Goal: Use online tool/utility: Utilize a website feature to perform a specific function

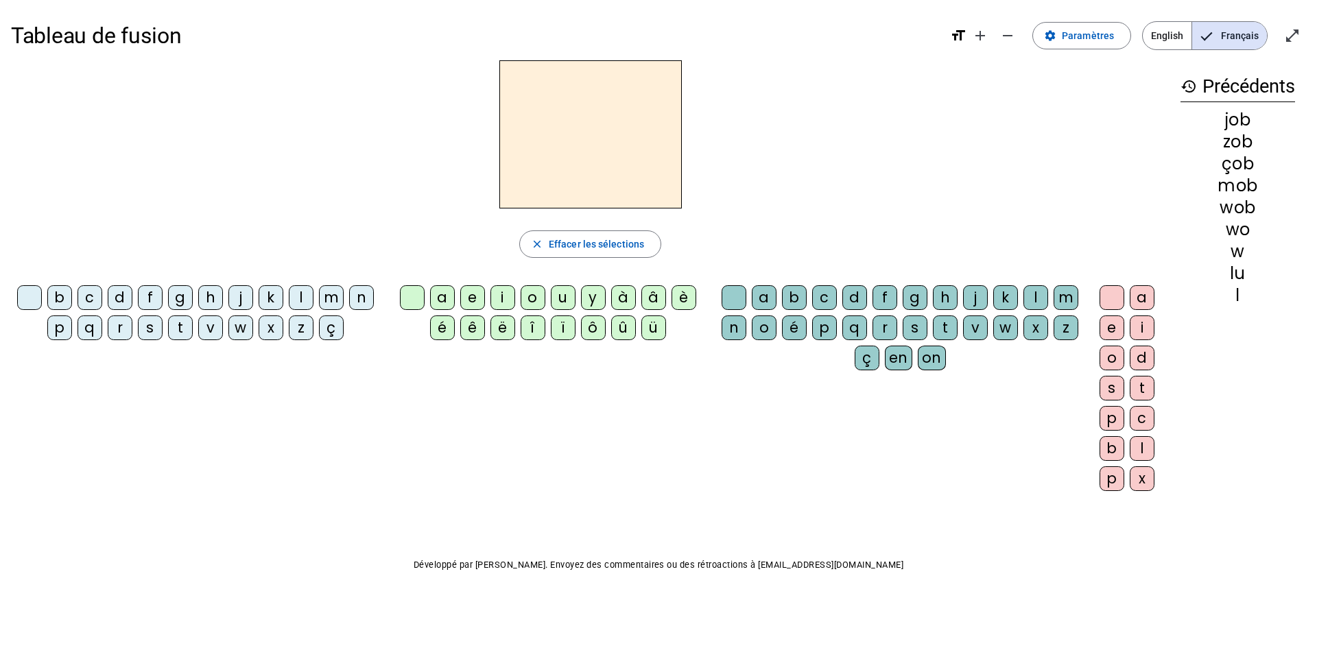
click at [241, 303] on div "j" at bounding box center [240, 297] width 25 height 25
click at [474, 300] on div "e" at bounding box center [472, 297] width 25 height 25
click at [1232, 142] on div "job" at bounding box center [1237, 142] width 115 height 16
click at [1227, 172] on div "zob" at bounding box center [1237, 164] width 115 height 16
click at [588, 248] on span "Effacer les sélections" at bounding box center [596, 244] width 95 height 16
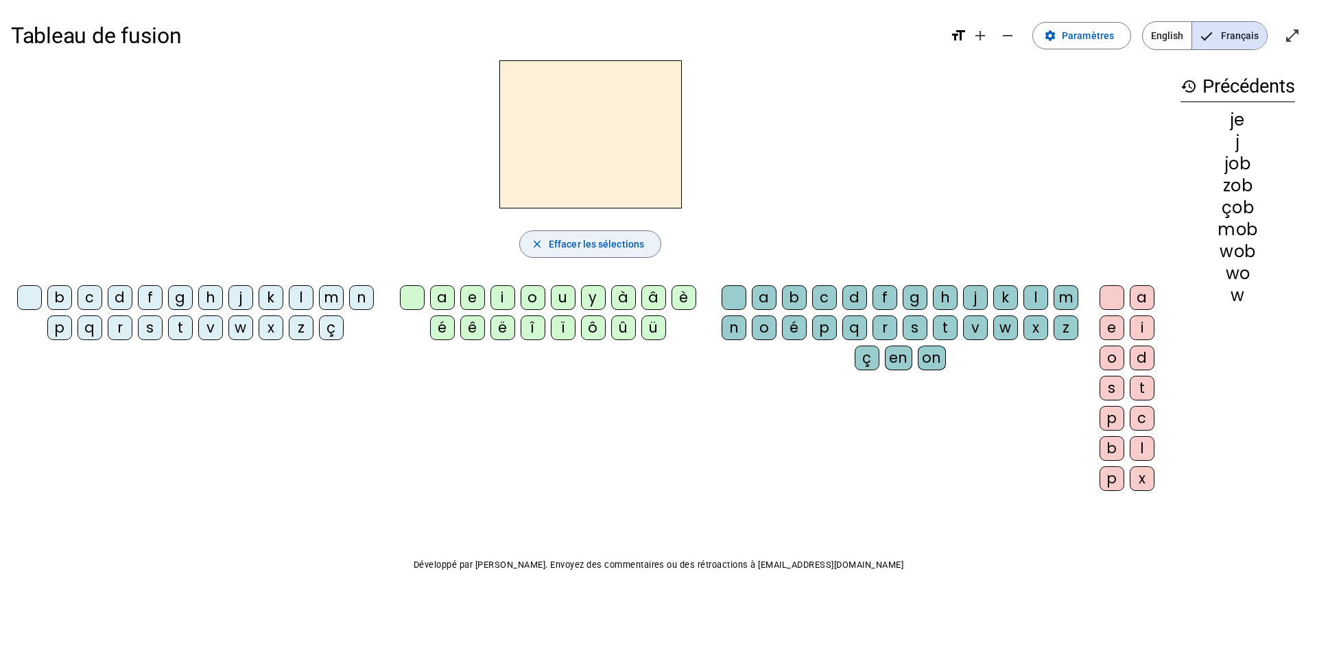
click at [589, 248] on span "Effacer les sélections" at bounding box center [596, 244] width 95 height 16
click at [1262, 90] on h3 "history Précédents" at bounding box center [1237, 86] width 115 height 31
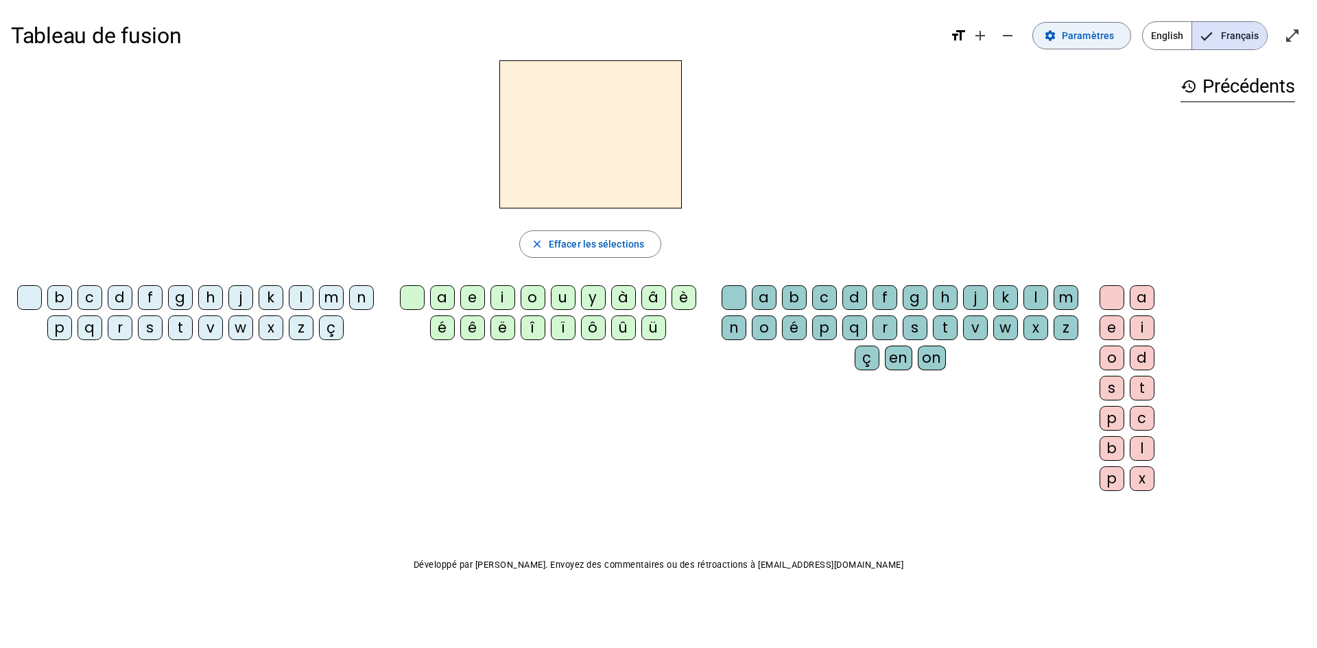
click at [1069, 41] on span "Paramètres" at bounding box center [1088, 35] width 52 height 16
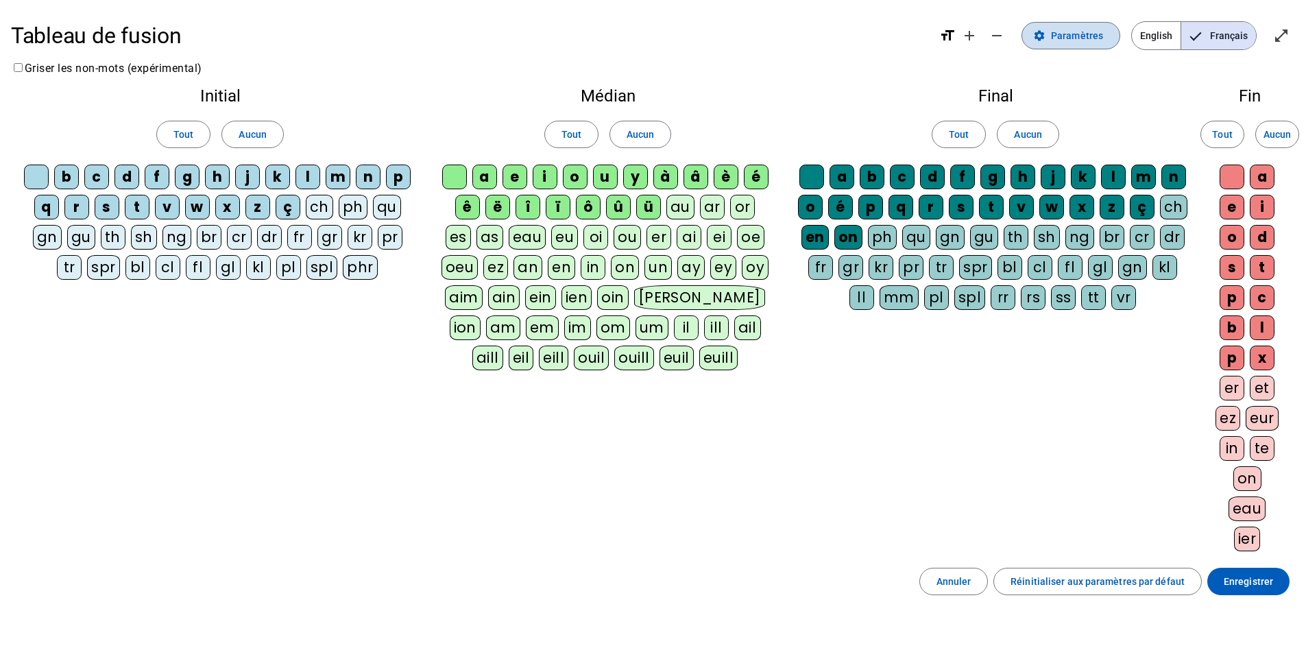
click at [1069, 41] on span "Paramètres" at bounding box center [1077, 35] width 52 height 16
click at [1094, 35] on span "Paramètres" at bounding box center [1077, 35] width 52 height 16
click at [1254, 590] on span at bounding box center [1249, 581] width 82 height 33
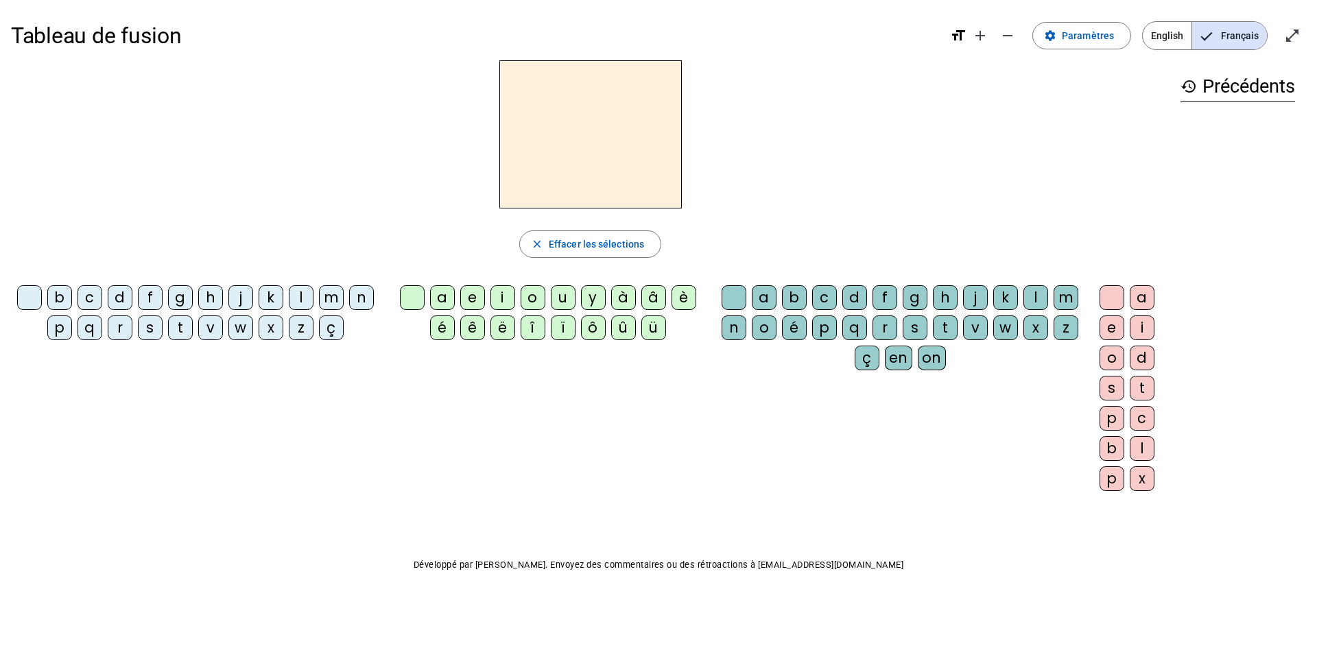
click at [966, 32] on mat-icon "format_size" at bounding box center [958, 35] width 16 height 16
click at [950, 34] on div "Tableau de fusion format_size add remove settings Paramètres English Français o…" at bounding box center [658, 35] width 1295 height 49
click at [970, 34] on span "Augmenter la taille de la police" at bounding box center [979, 35] width 33 height 33
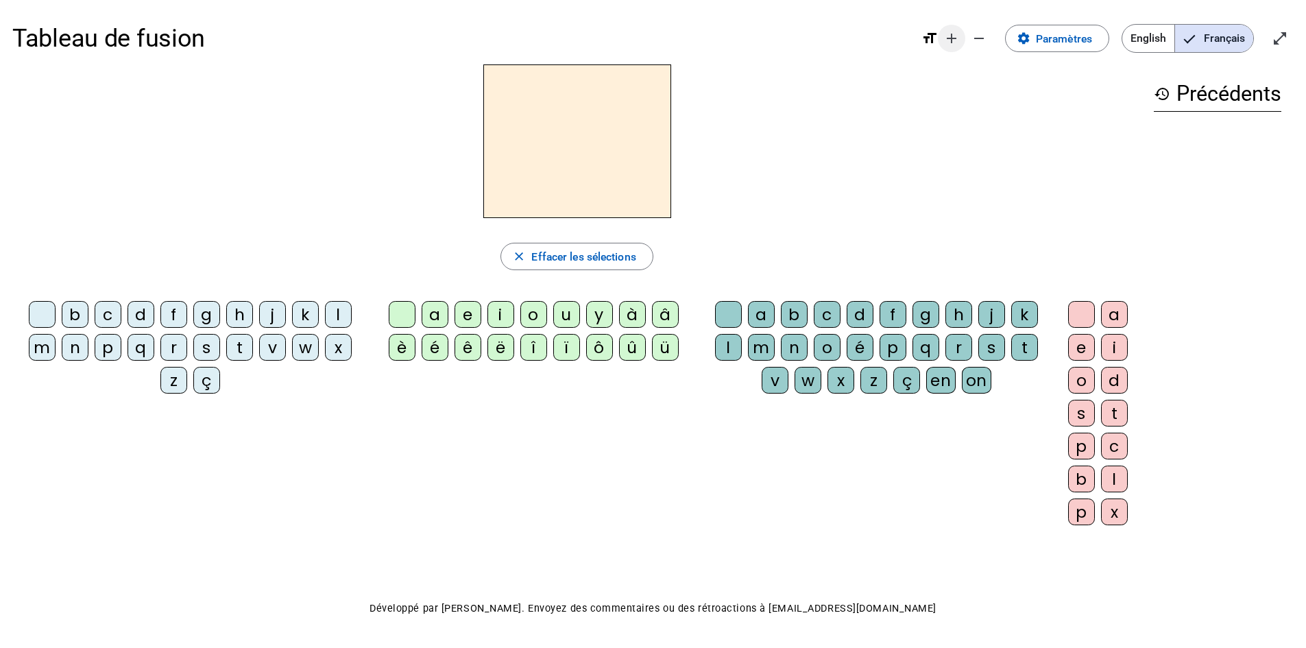
click at [957, 40] on mat-icon "add" at bounding box center [952, 38] width 16 height 16
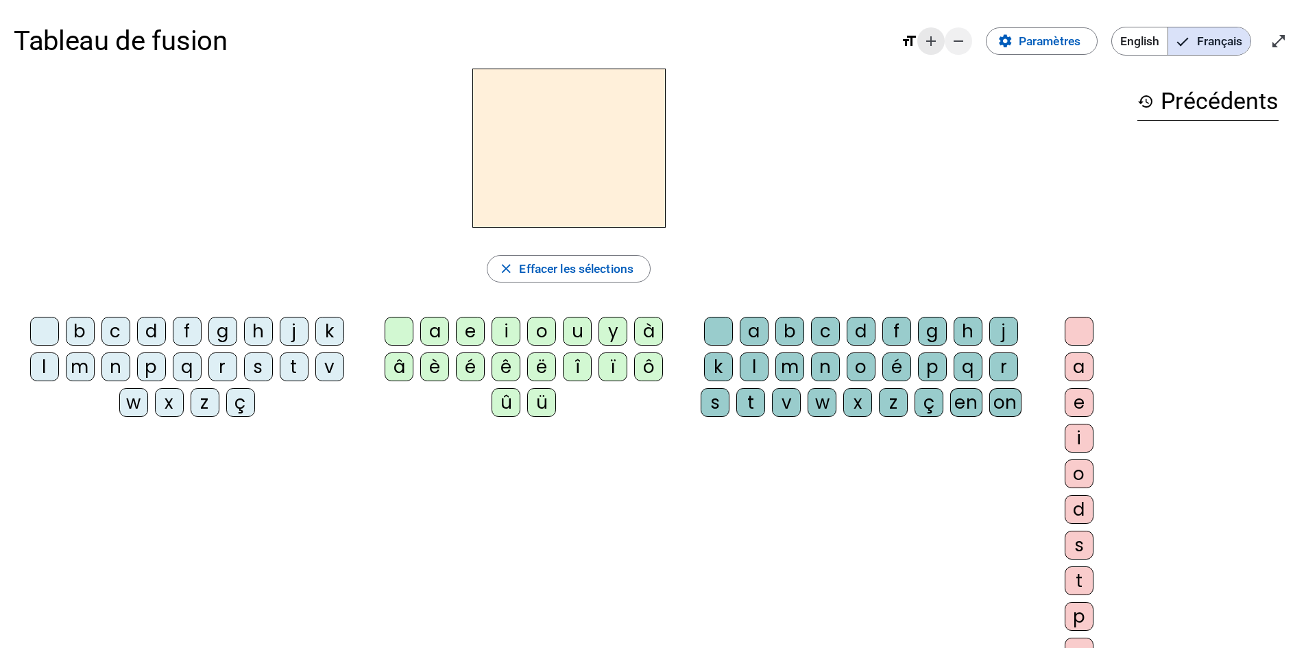
click at [957, 41] on mat-icon "remove" at bounding box center [958, 41] width 16 height 16
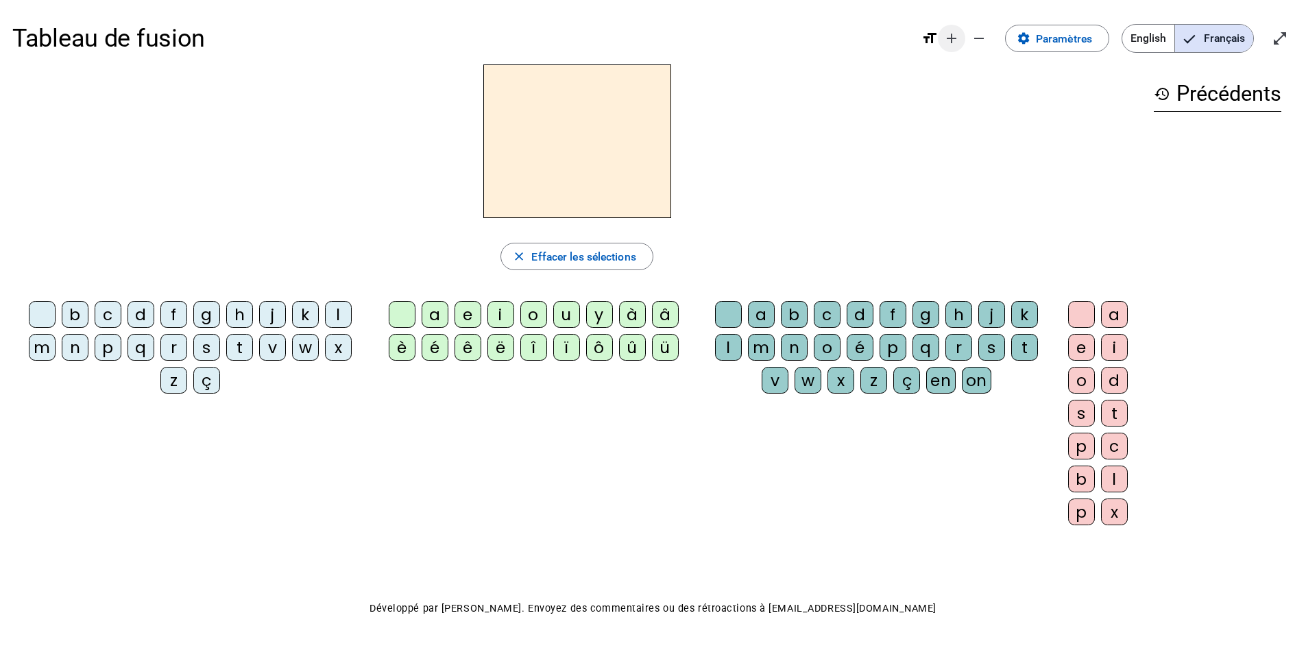
click at [950, 41] on mat-icon "add" at bounding box center [952, 38] width 16 height 16
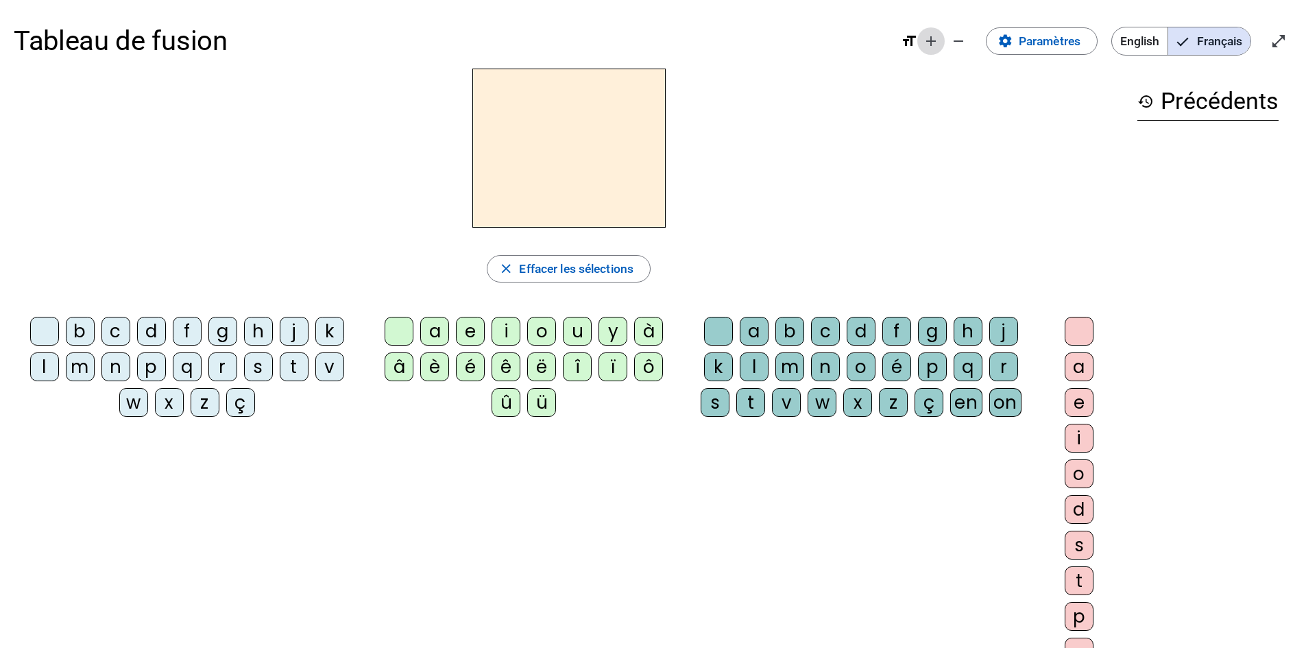
click at [950, 41] on mat-icon "remove" at bounding box center [958, 41] width 16 height 16
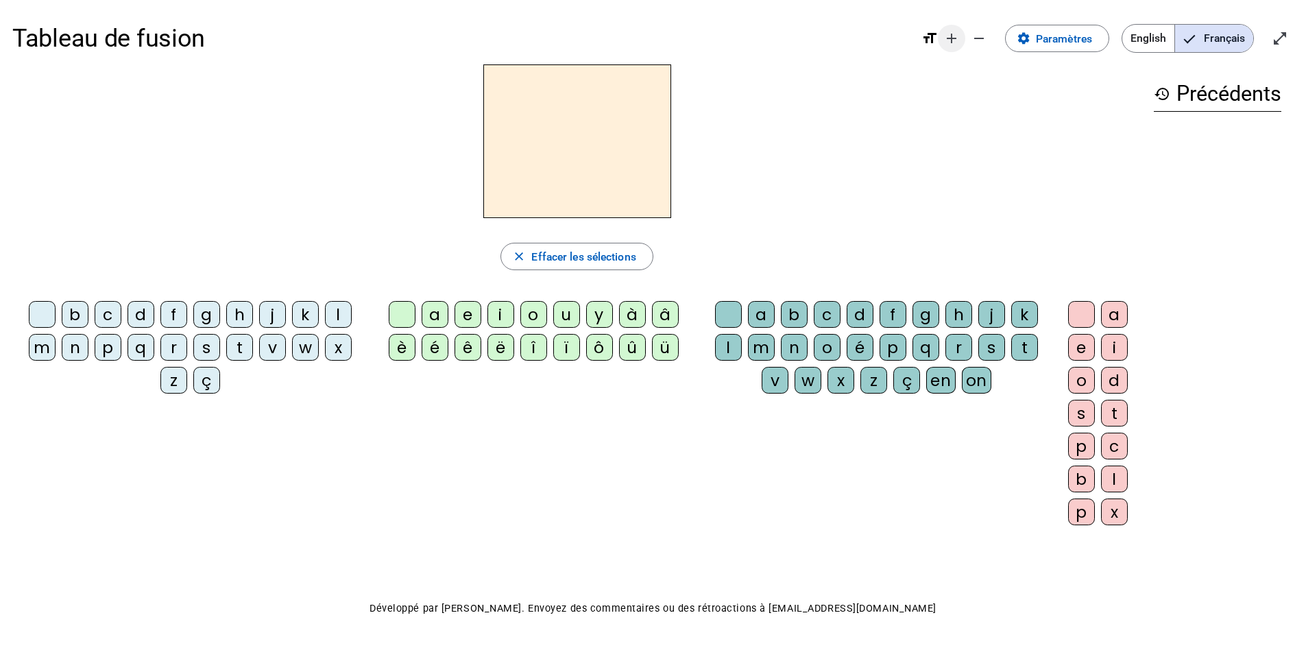
click at [950, 41] on mat-icon "add" at bounding box center [952, 38] width 16 height 16
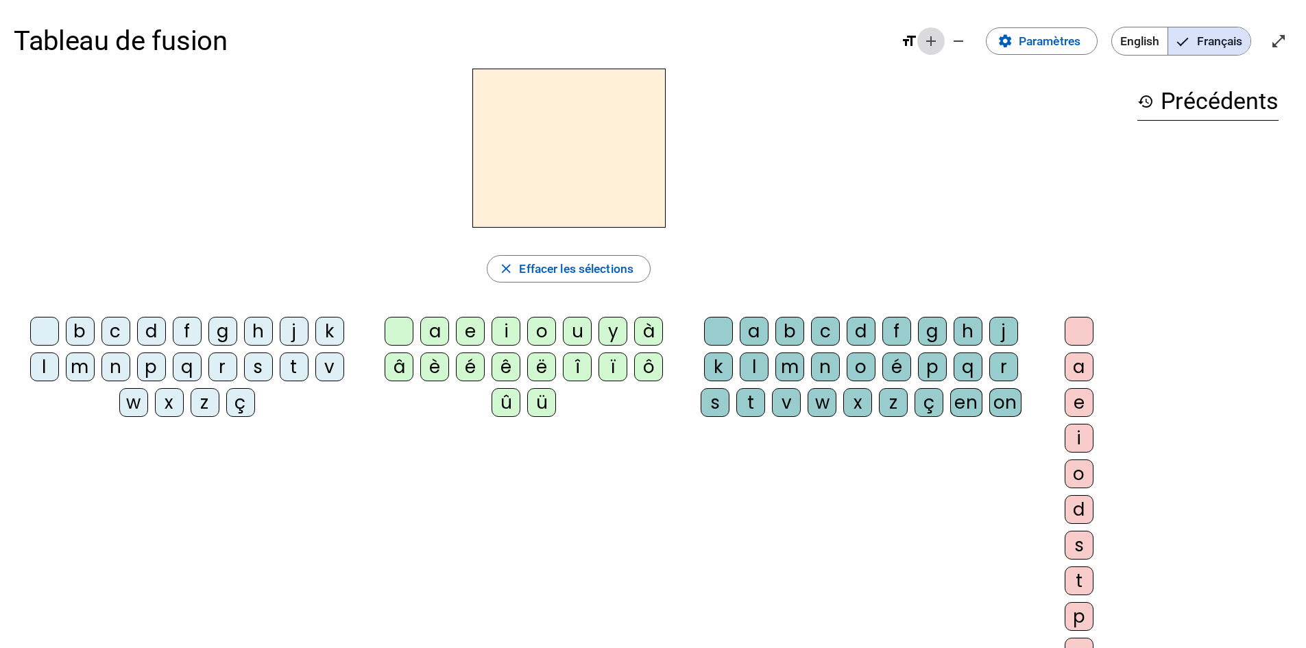
click at [935, 40] on mat-icon "add" at bounding box center [931, 41] width 16 height 16
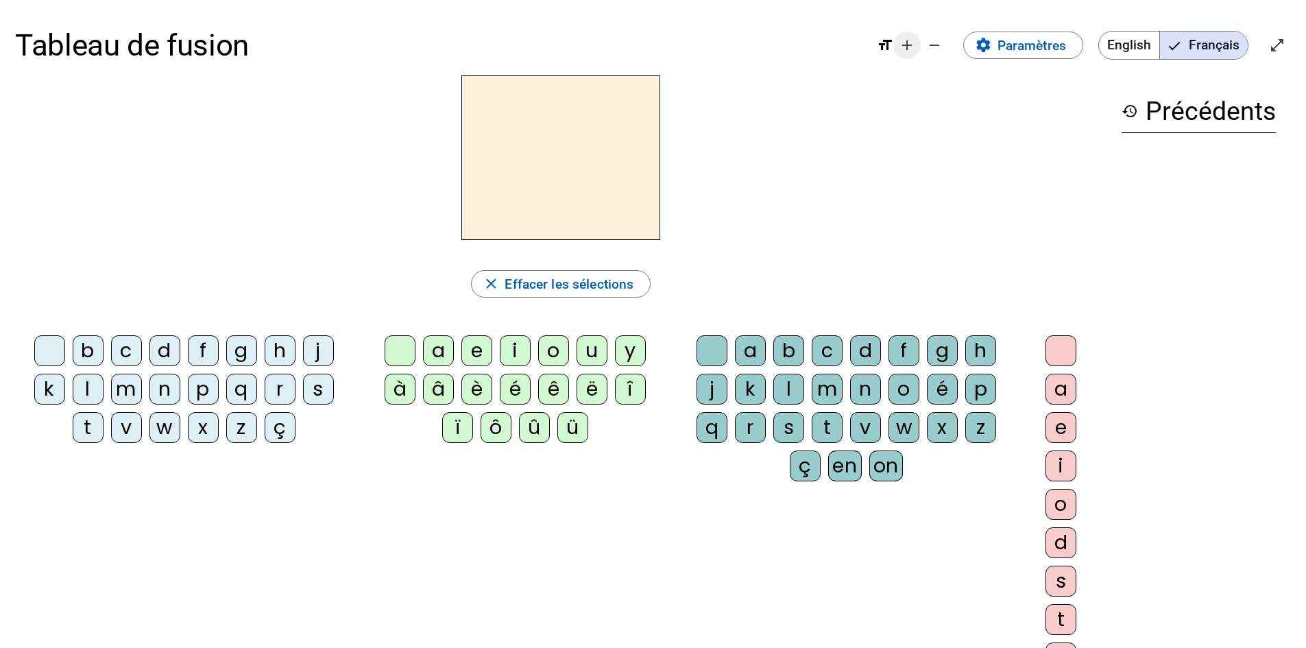
click at [914, 47] on mat-icon "add" at bounding box center [907, 45] width 16 height 16
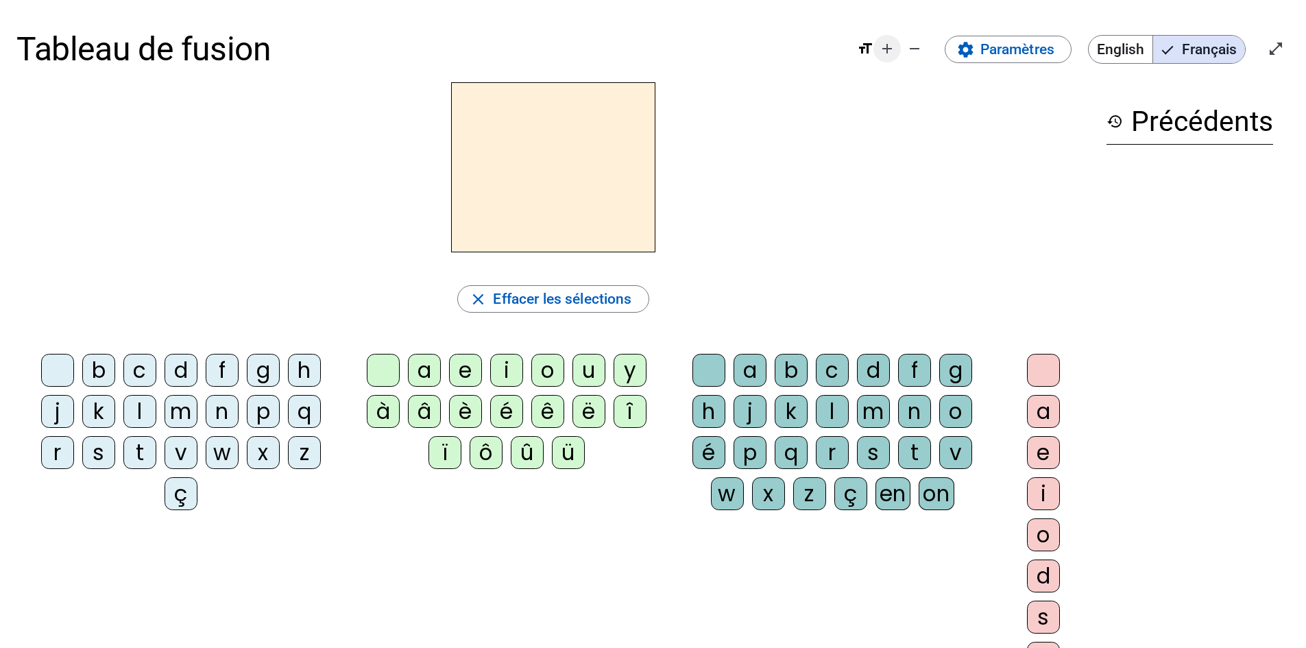
click at [894, 52] on mat-icon "add" at bounding box center [887, 48] width 16 height 16
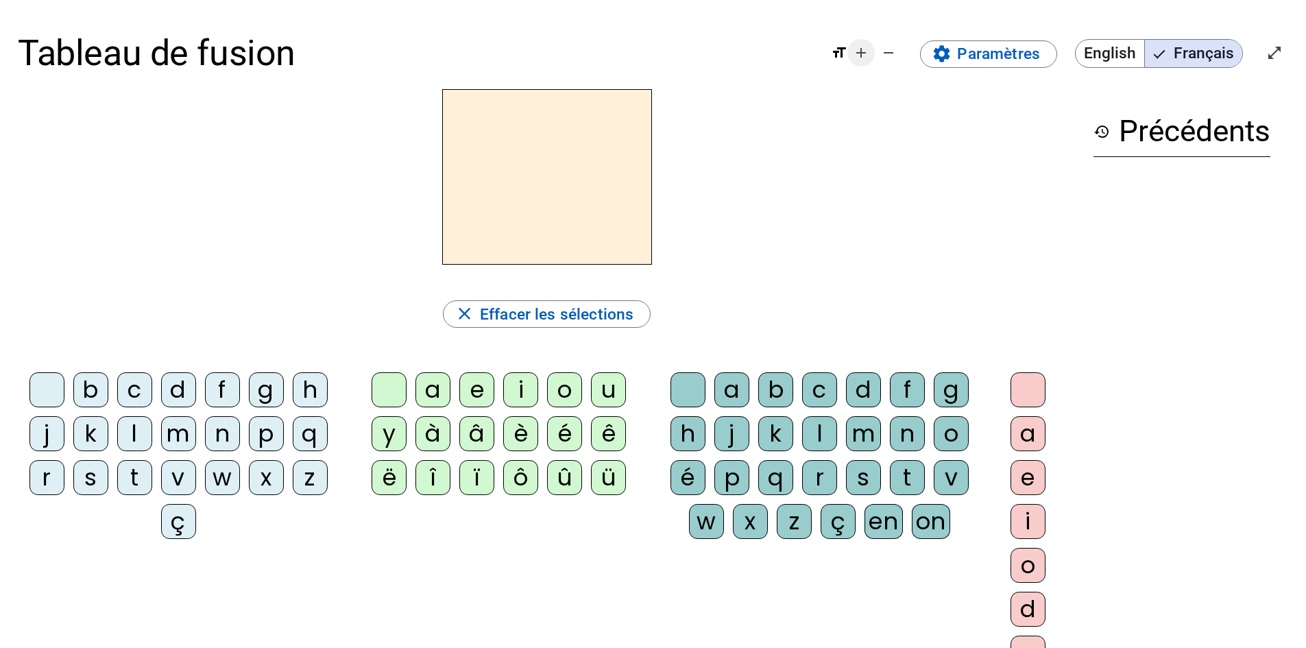
click at [894, 52] on mat-icon "remove" at bounding box center [888, 53] width 16 height 16
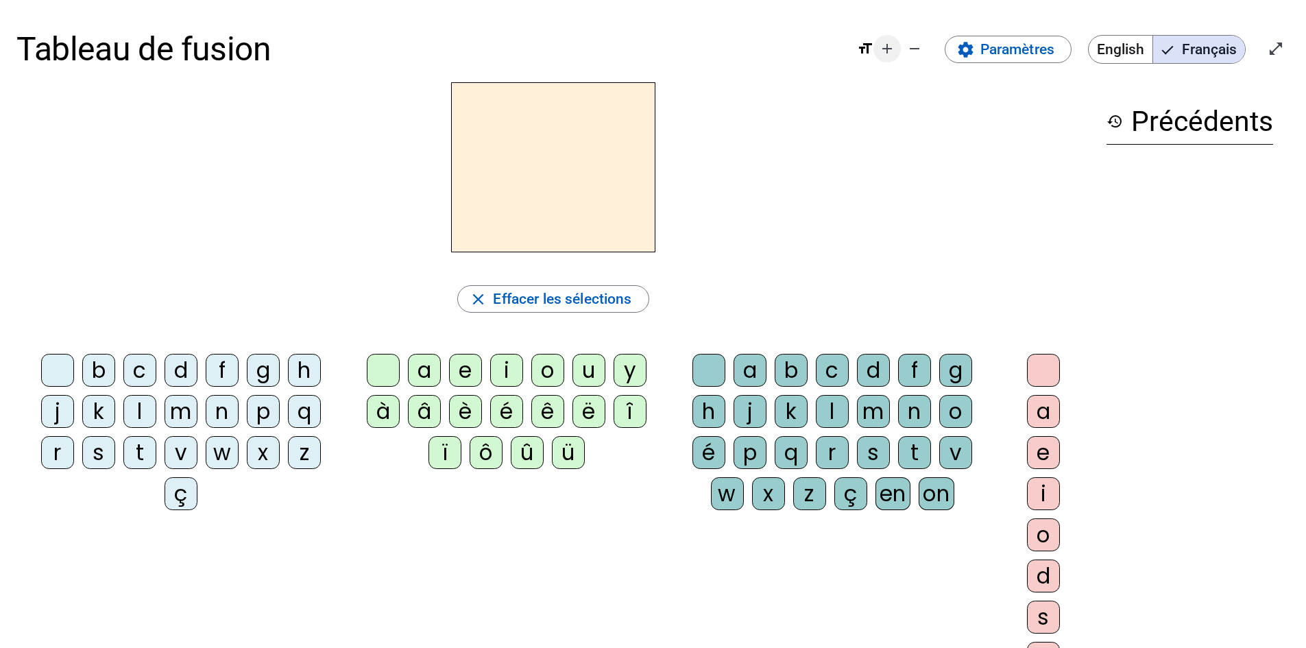
click at [892, 52] on mat-icon "add" at bounding box center [887, 48] width 16 height 16
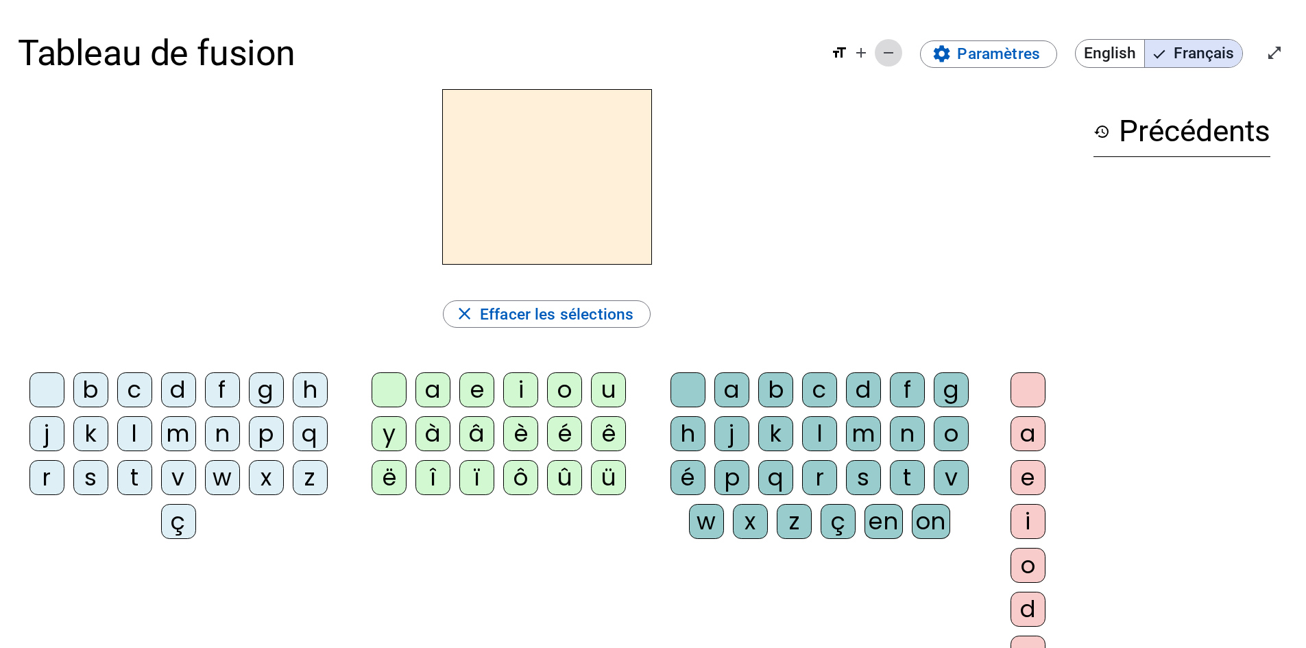
click at [891, 52] on mat-icon "remove" at bounding box center [888, 53] width 16 height 16
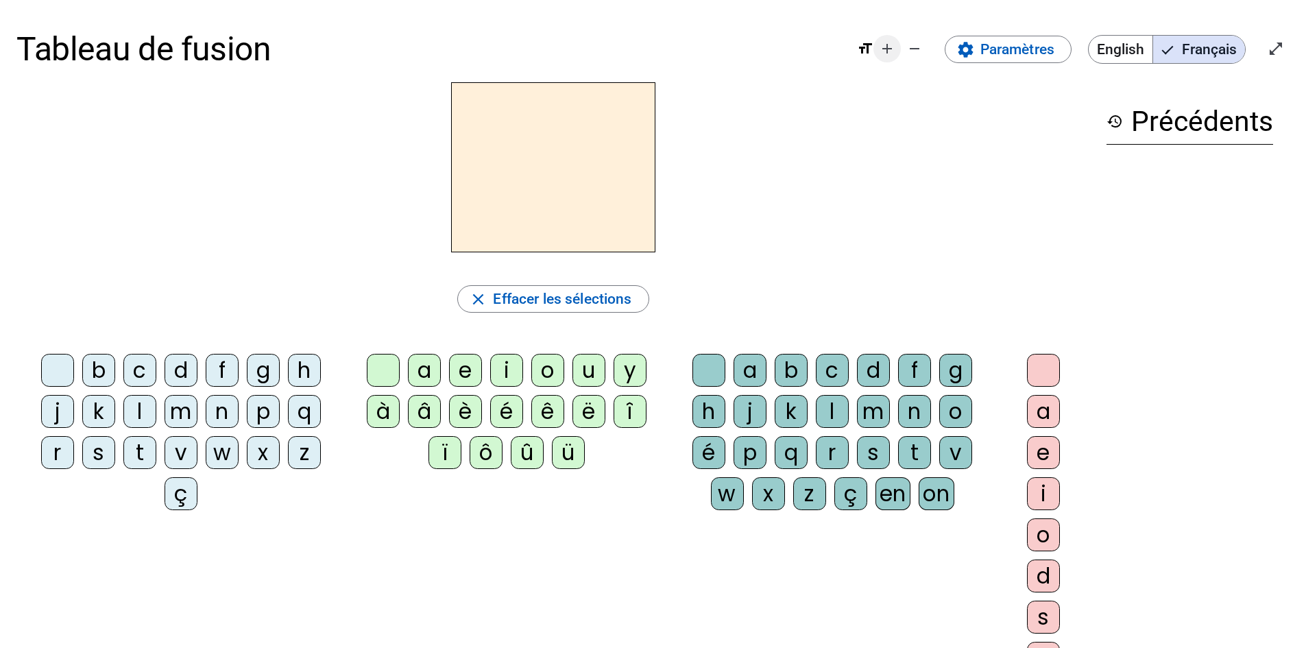
click at [891, 52] on mat-icon "add" at bounding box center [887, 48] width 16 height 16
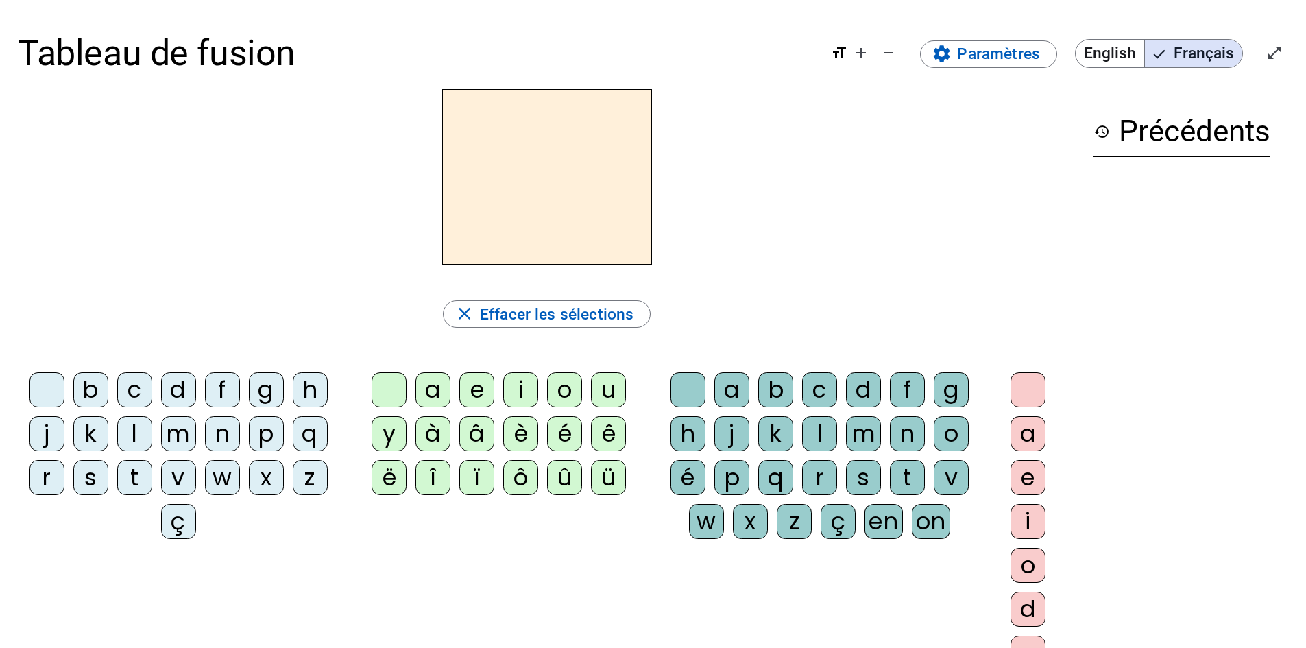
click at [51, 433] on div "j" at bounding box center [46, 433] width 35 height 35
click at [477, 395] on div "e" at bounding box center [476, 389] width 35 height 35
click at [1180, 182] on div "j" at bounding box center [1182, 185] width 177 height 27
click at [1268, 58] on mat-icon "open_in_full" at bounding box center [1275, 53] width 16 height 16
click at [894, 54] on mat-icon "remove" at bounding box center [888, 53] width 16 height 16
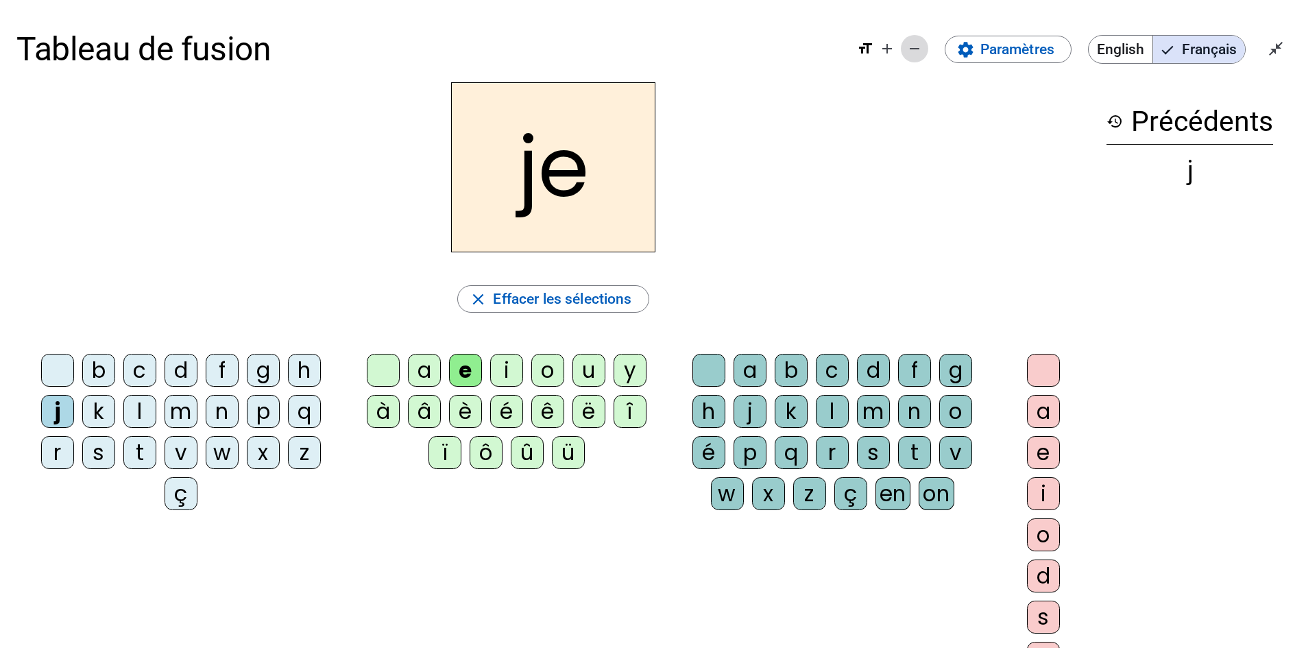
click at [894, 54] on mat-icon "add" at bounding box center [887, 48] width 16 height 16
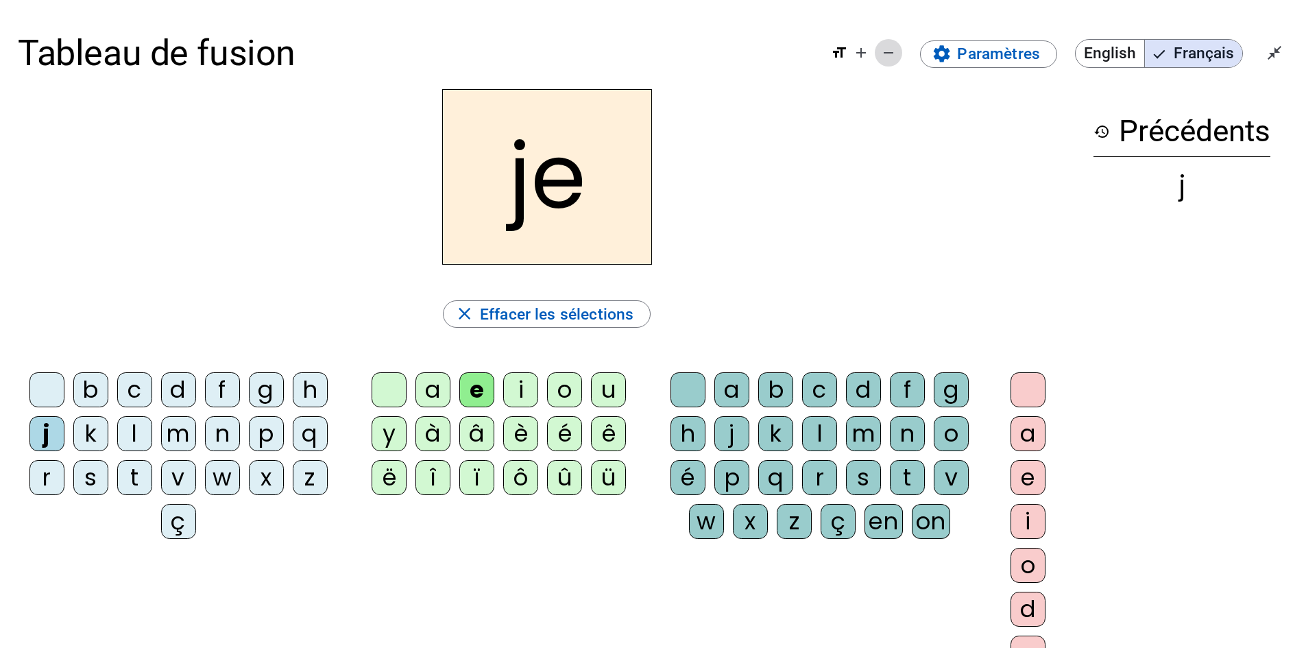
click at [894, 54] on mat-icon "remove" at bounding box center [888, 53] width 16 height 16
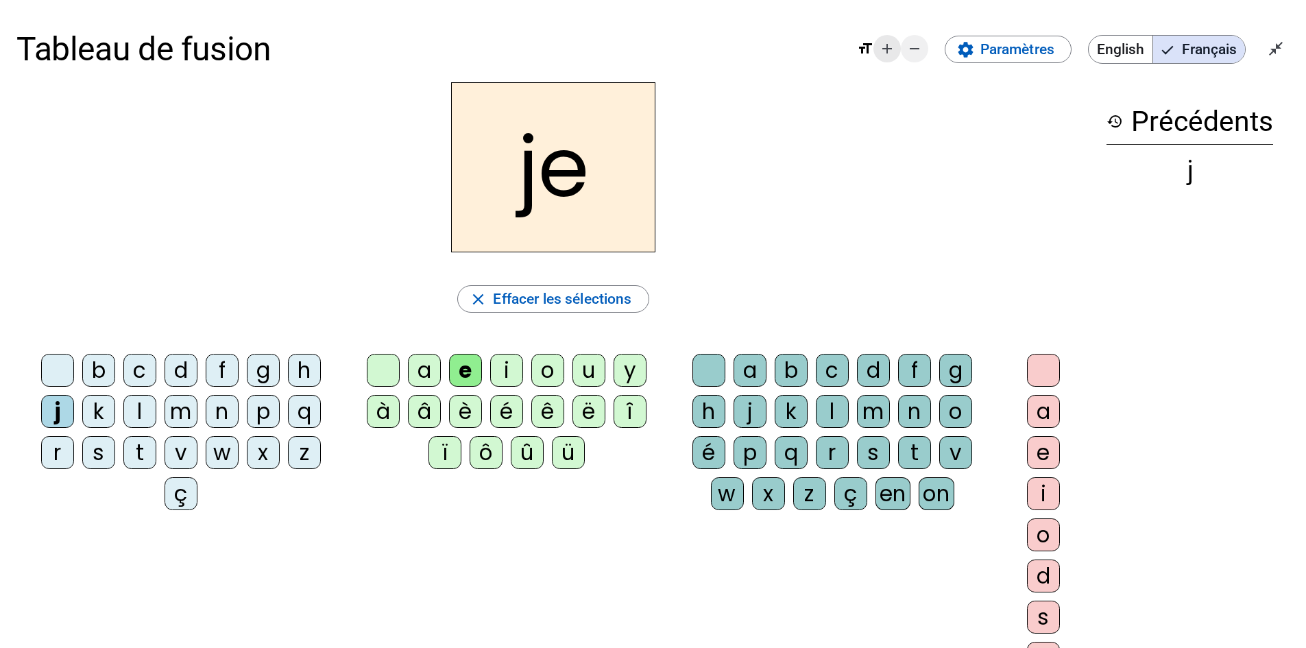
click at [894, 54] on mat-icon "add" at bounding box center [887, 48] width 16 height 16
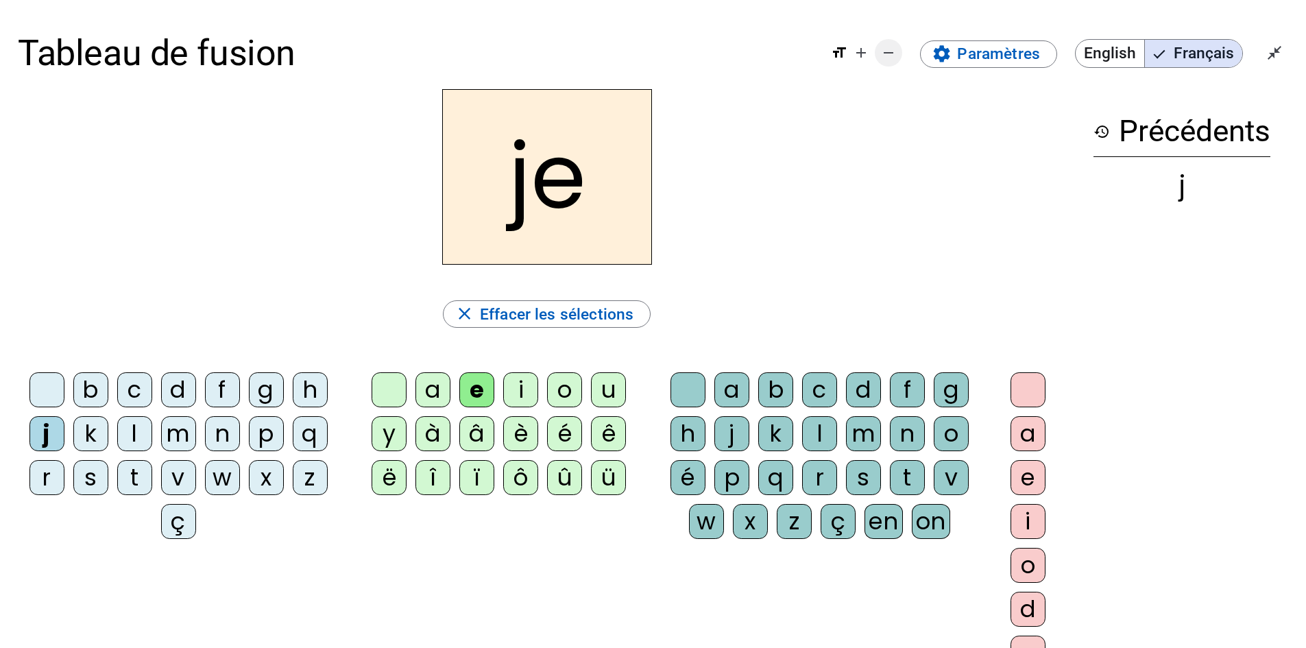
click at [894, 54] on mat-icon "remove" at bounding box center [888, 53] width 16 height 16
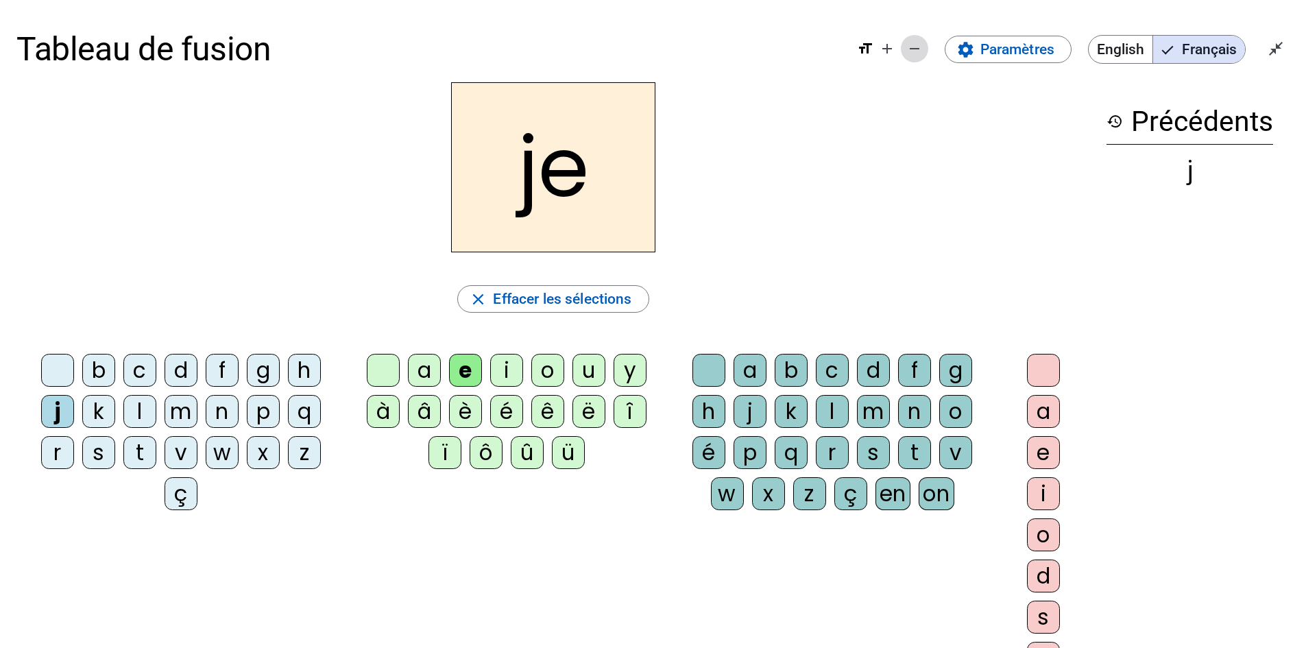
click at [894, 54] on mat-icon "add" at bounding box center [887, 48] width 16 height 16
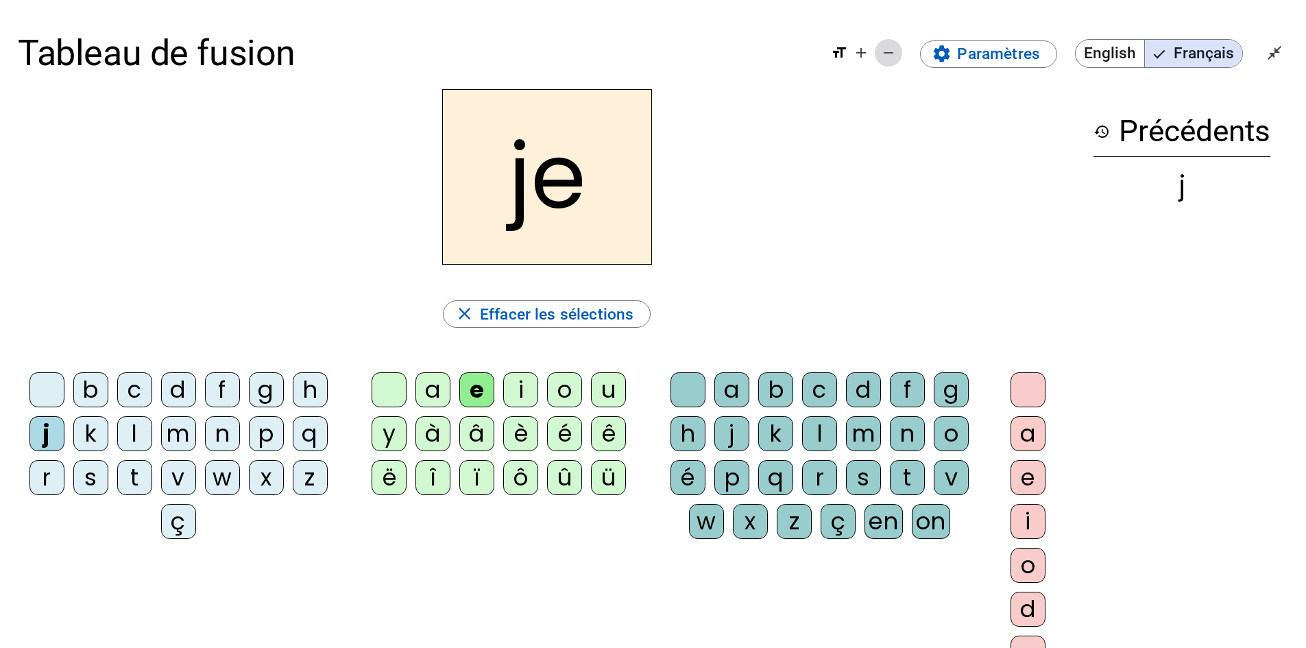
click at [893, 52] on mat-icon "remove" at bounding box center [888, 53] width 16 height 16
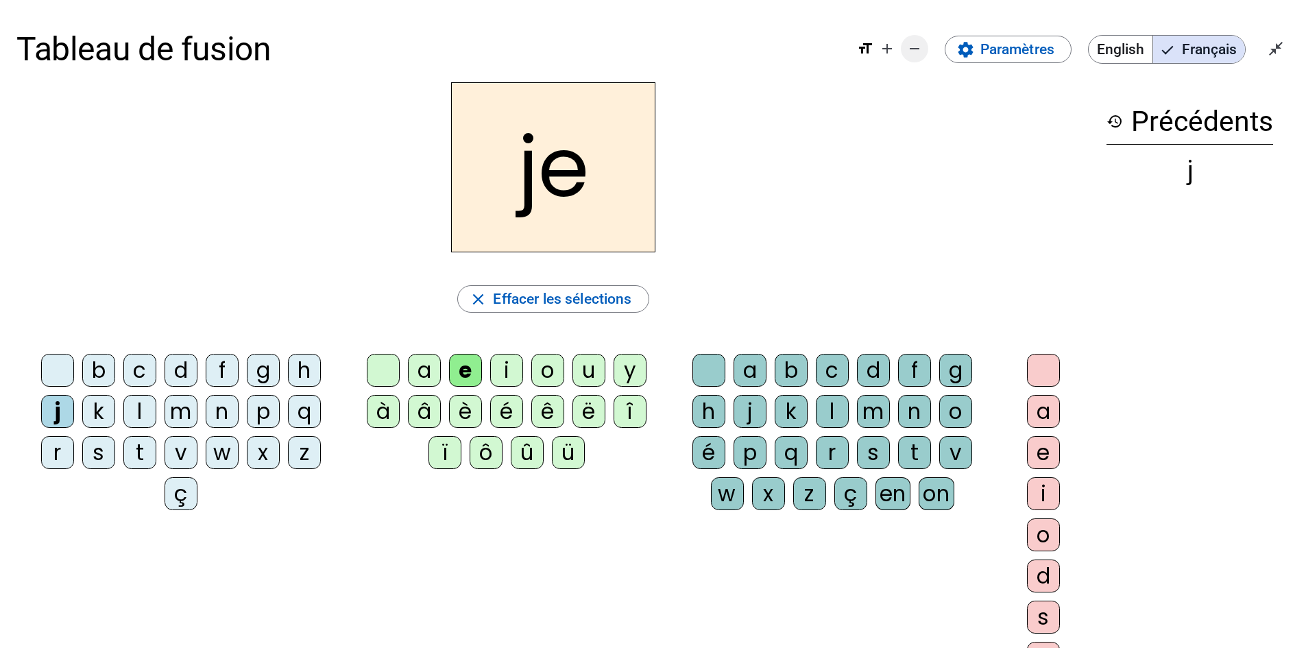
click at [904, 50] on span "Diminuer la taille de la police" at bounding box center [914, 48] width 33 height 33
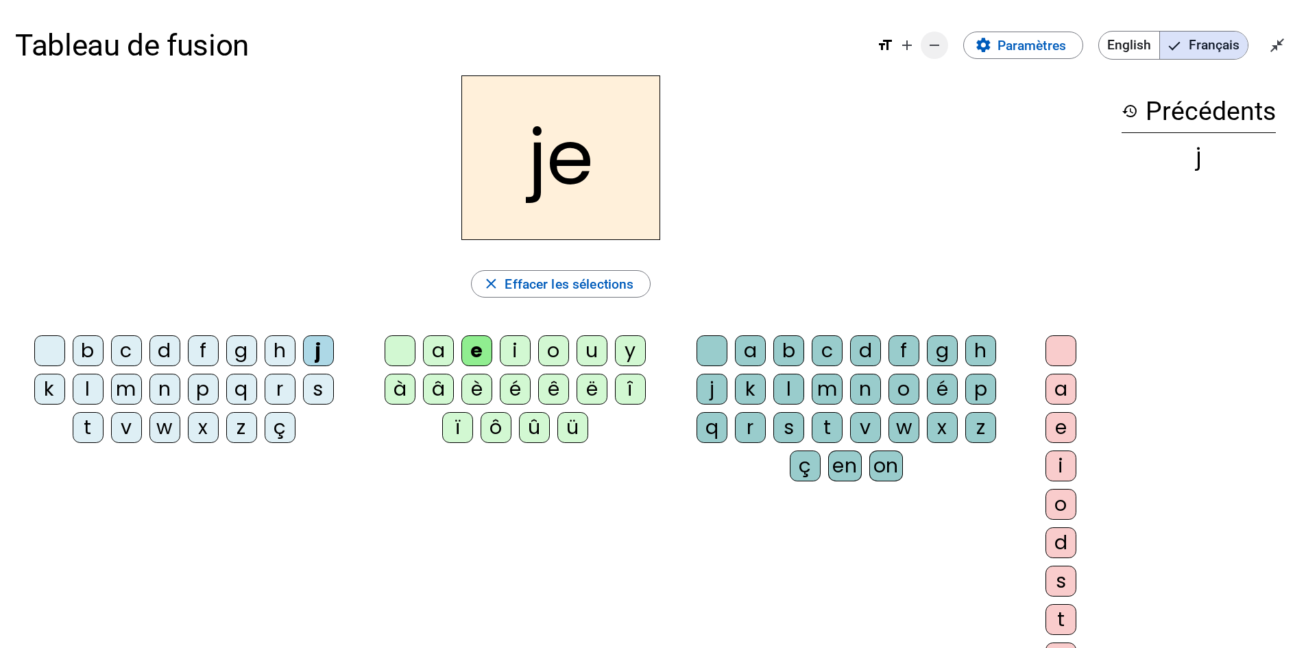
click at [928, 47] on mat-icon "remove" at bounding box center [934, 45] width 16 height 16
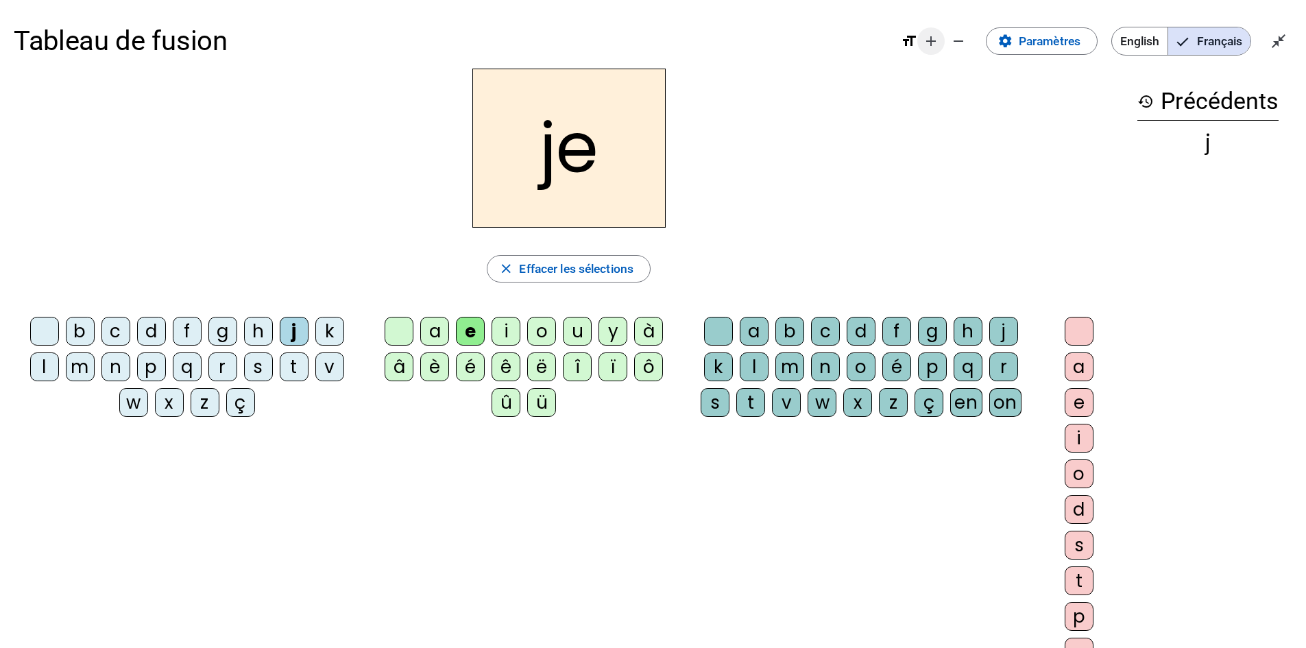
drag, startPoint x: 949, startPoint y: 40, endPoint x: 959, endPoint y: 45, distance: 11.4
click at [950, 40] on mat-icon "remove" at bounding box center [958, 41] width 16 height 16
